Goal: Information Seeking & Learning: Learn about a topic

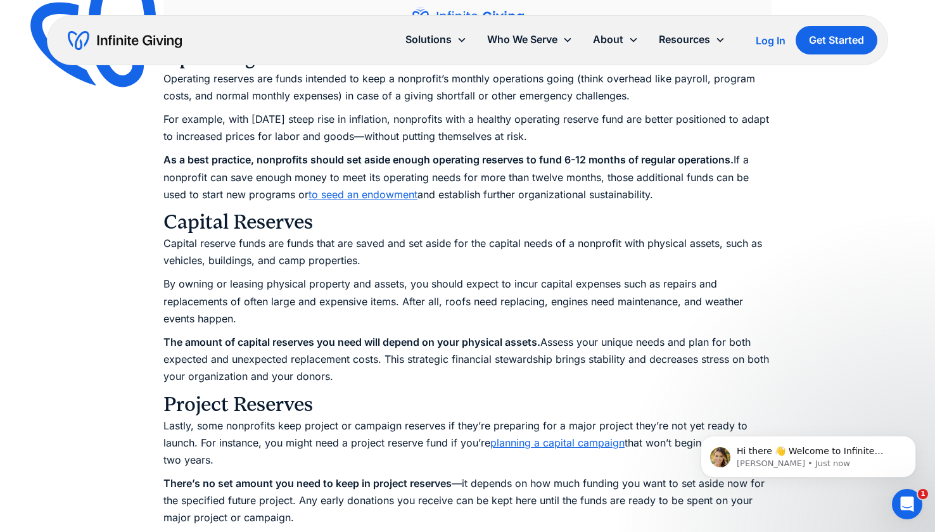
scroll to position [2035, 0]
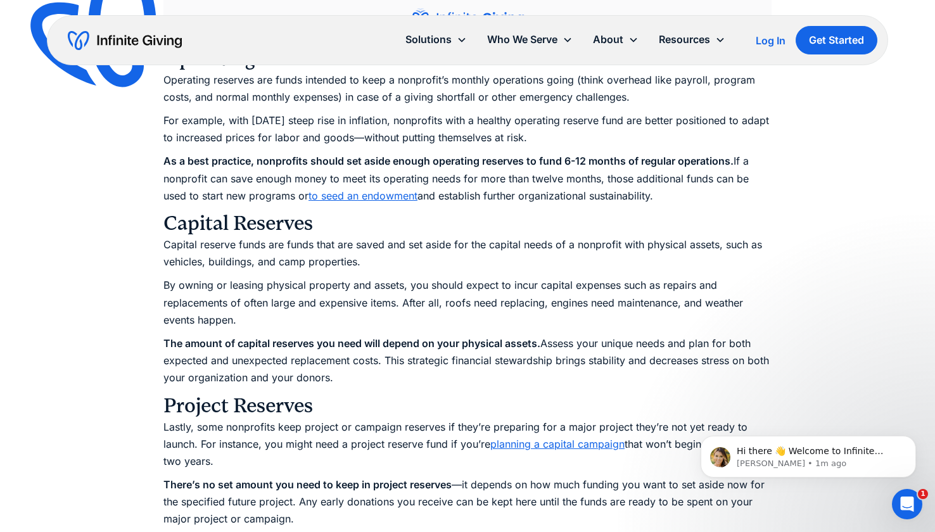
click at [391, 202] on link "to seed an endowment" at bounding box center [362, 195] width 109 height 13
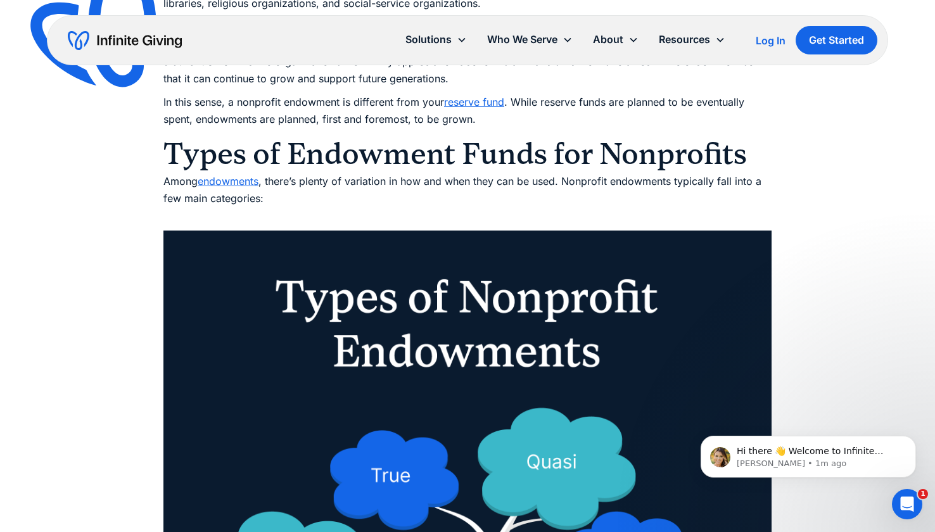
scroll to position [1274, 0]
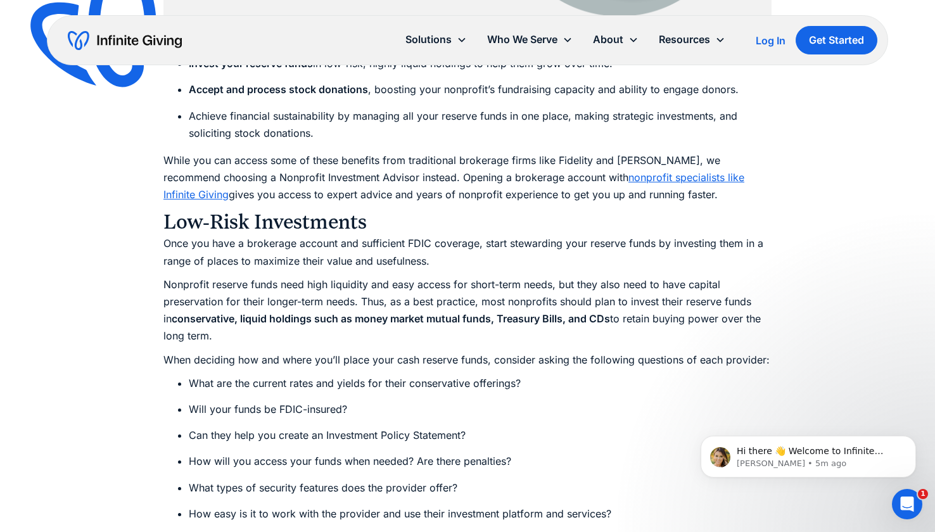
scroll to position [4562, 0]
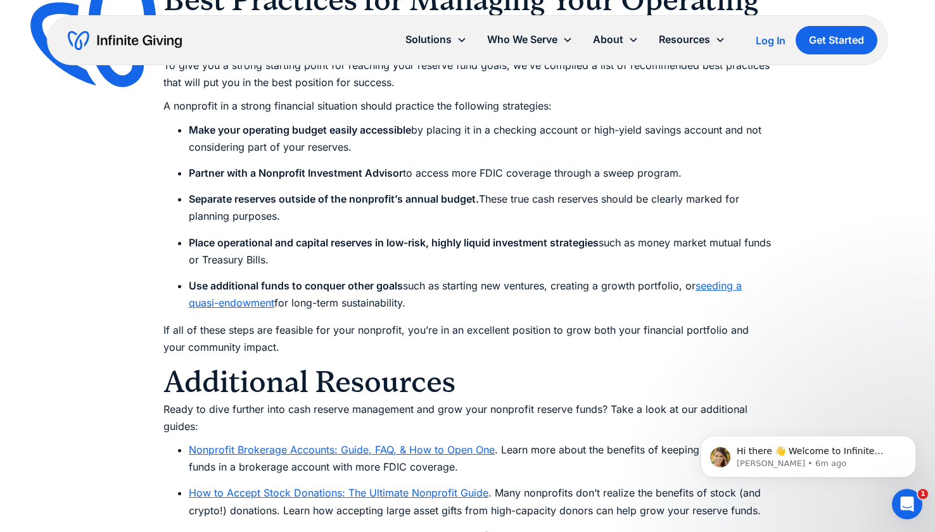
scroll to position [6104, 0]
